Goal: Task Accomplishment & Management: Manage account settings

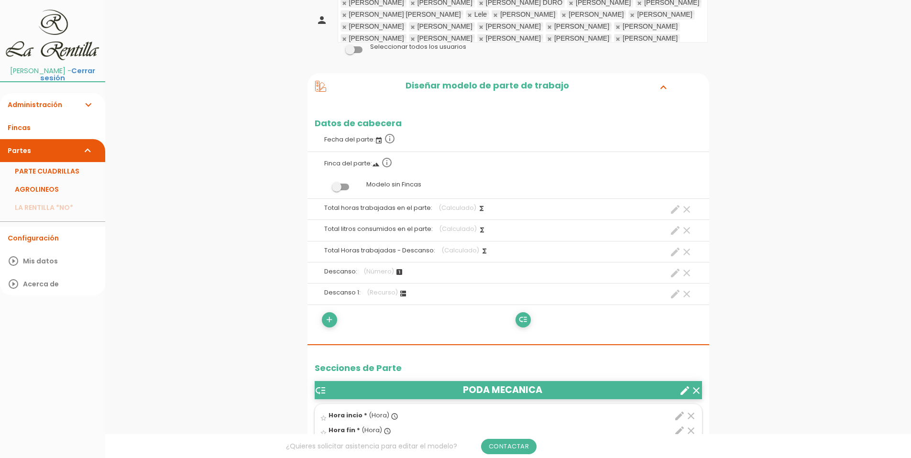
scroll to position [96, 0]
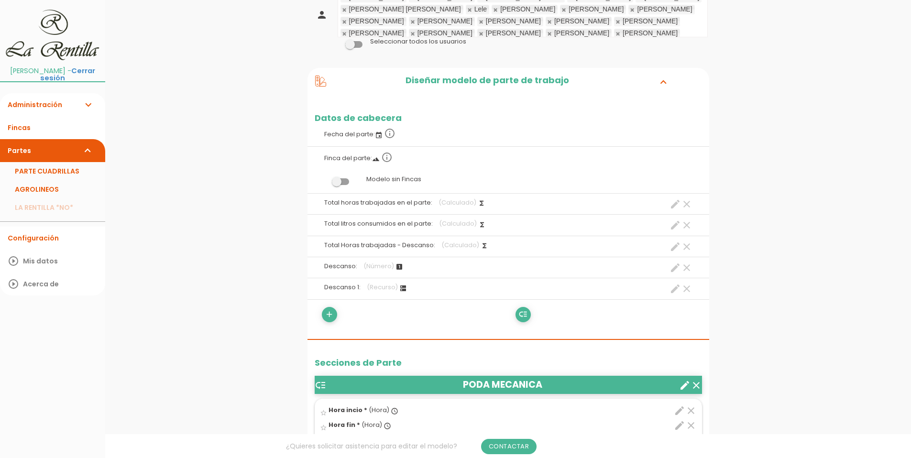
click at [690, 289] on icon "clear" at bounding box center [686, 288] width 11 height 11
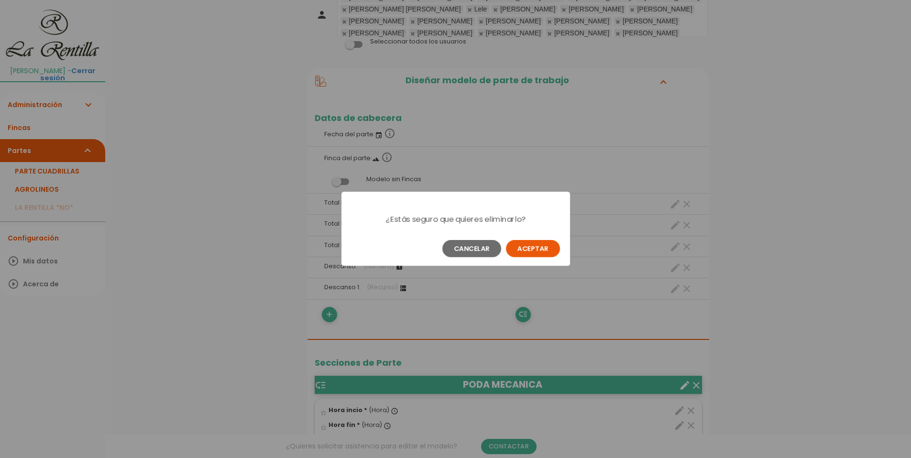
scroll to position [0, 0]
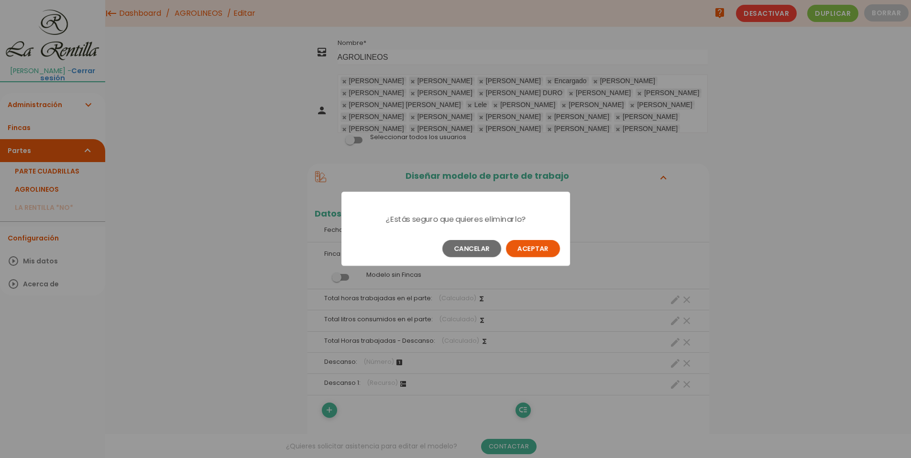
click at [537, 248] on button "Aceptar" at bounding box center [533, 248] width 54 height 17
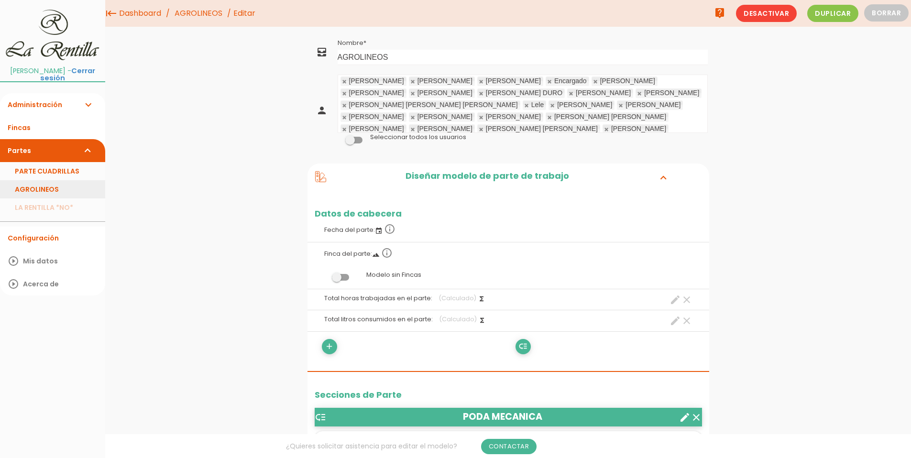
click at [41, 182] on link "AGROLINEOS" at bounding box center [52, 189] width 105 height 18
